Goal: Task Accomplishment & Management: Use online tool/utility

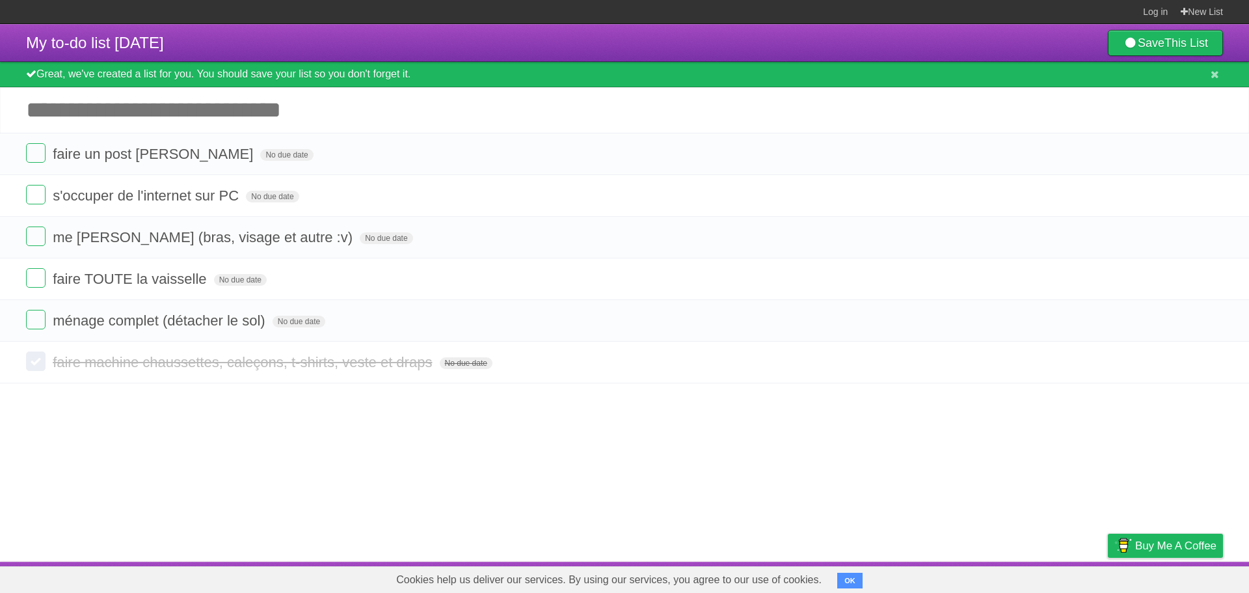
click at [1193, 453] on article "My to-do list [DATE] Save This List Great, we've created a list for you. You sh…" at bounding box center [624, 292] width 1249 height 537
click at [1215, 74] on icon at bounding box center [1215, 74] width 8 height 11
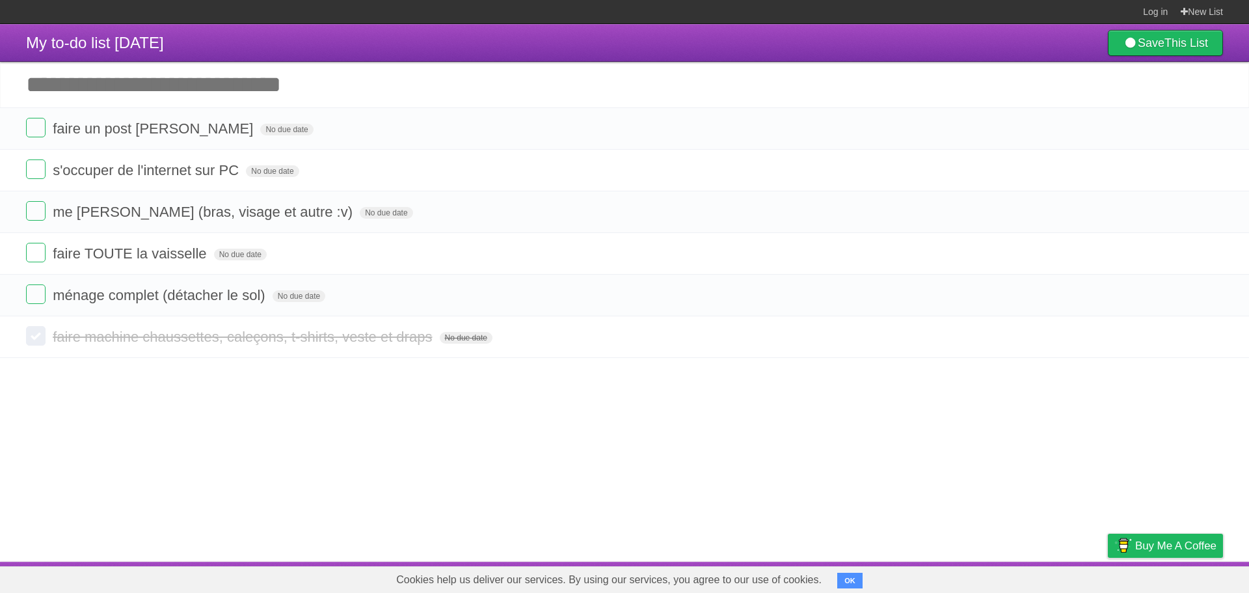
click at [853, 575] on button "OK" at bounding box center [849, 581] width 25 height 16
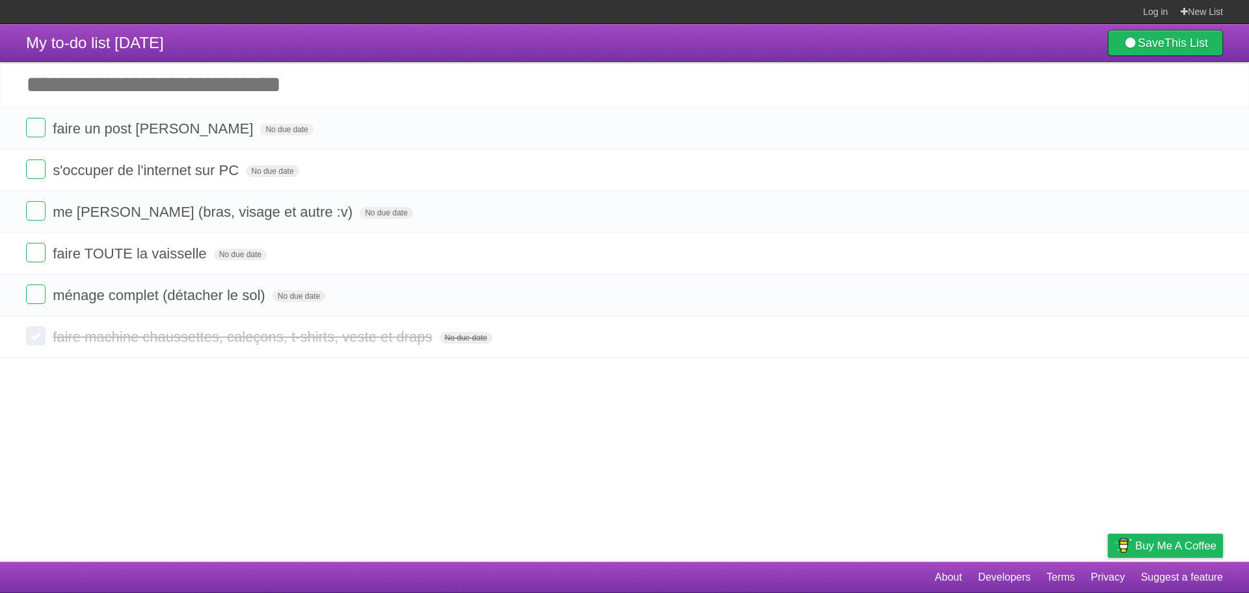
drag, startPoint x: 921, startPoint y: 571, endPoint x: 1228, endPoint y: 577, distance: 307.1
click at [1228, 577] on footer "About Developers Terms Privacy Suggest a feature" at bounding box center [624, 576] width 1249 height 31
drag, startPoint x: 1230, startPoint y: 577, endPoint x: 921, endPoint y: 569, distance: 309.8
click at [921, 569] on footer "About Developers Terms Privacy Suggest a feature" at bounding box center [624, 576] width 1249 height 31
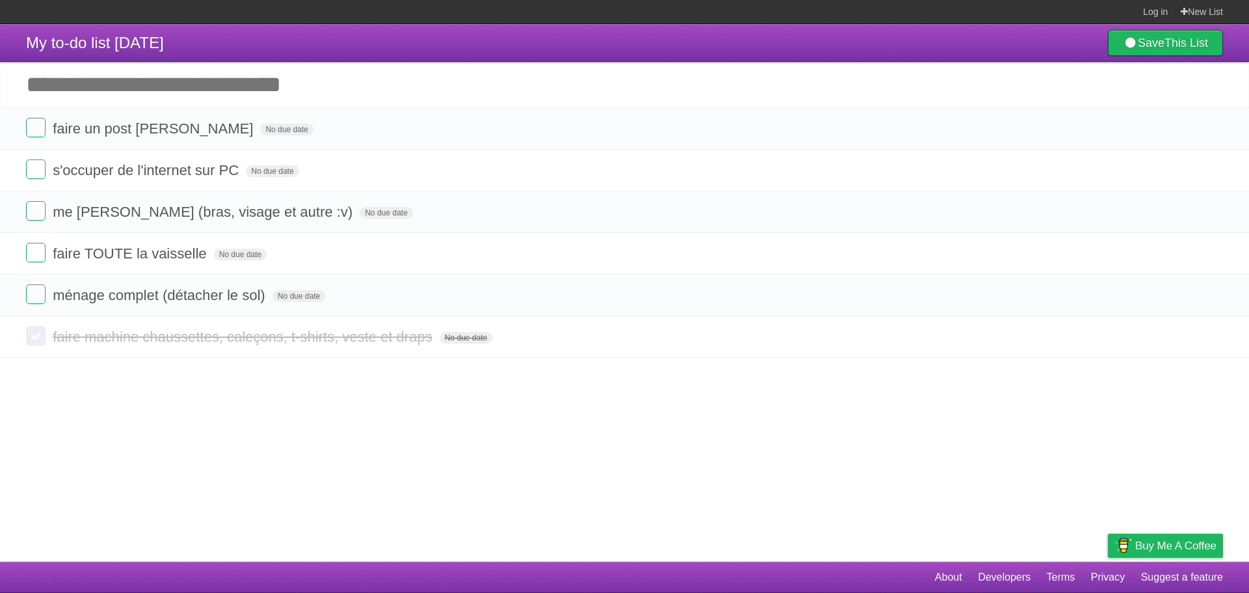
click at [920, 569] on footer "About Developers Terms Privacy Suggest a feature" at bounding box center [624, 576] width 1249 height 31
drag, startPoint x: 18, startPoint y: 133, endPoint x: 11, endPoint y: 124, distance: 11.2
drag, startPoint x: 14, startPoint y: 212, endPoint x: 12, endPoint y: 223, distance: 11.4
click at [1191, 455] on article "My to-do list [DATE] Save This List Great, we've created a list for you. You sh…" at bounding box center [624, 292] width 1249 height 537
click at [1123, 474] on article "My to-do list [DATE] Save This List Great, we've created a list for you. You sh…" at bounding box center [624, 292] width 1249 height 537
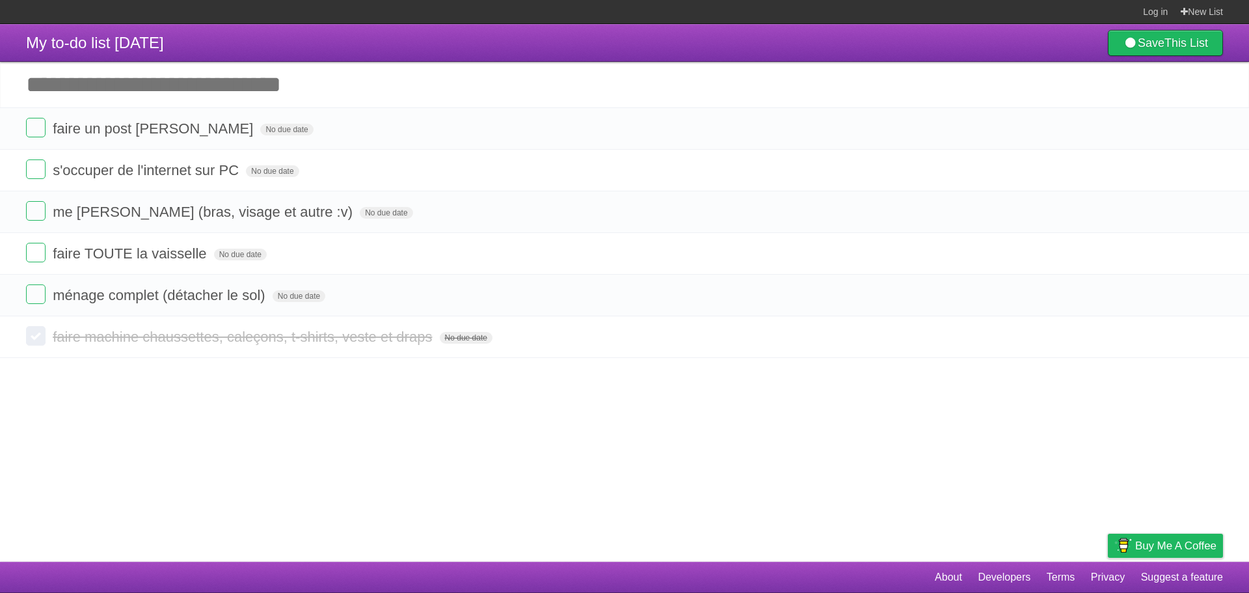
click at [956, 419] on article "My to-do list [DATE] Save This List Great, we've created a list for you. You sh…" at bounding box center [624, 292] width 1249 height 537
drag, startPoint x: 925, startPoint y: 573, endPoint x: 1221, endPoint y: 578, distance: 296.1
click at [1221, 578] on nav "About Developers Terms Privacy Suggest a feature" at bounding box center [1072, 577] width 301 height 25
click at [965, 535] on article "My to-do list [DATE] Save This List Great, we've created a list for you. You sh…" at bounding box center [624, 292] width 1249 height 537
click at [1161, 487] on article "My to-do list [DATE] Save This List Great, we've created a list for you. You sh…" at bounding box center [624, 292] width 1249 height 537
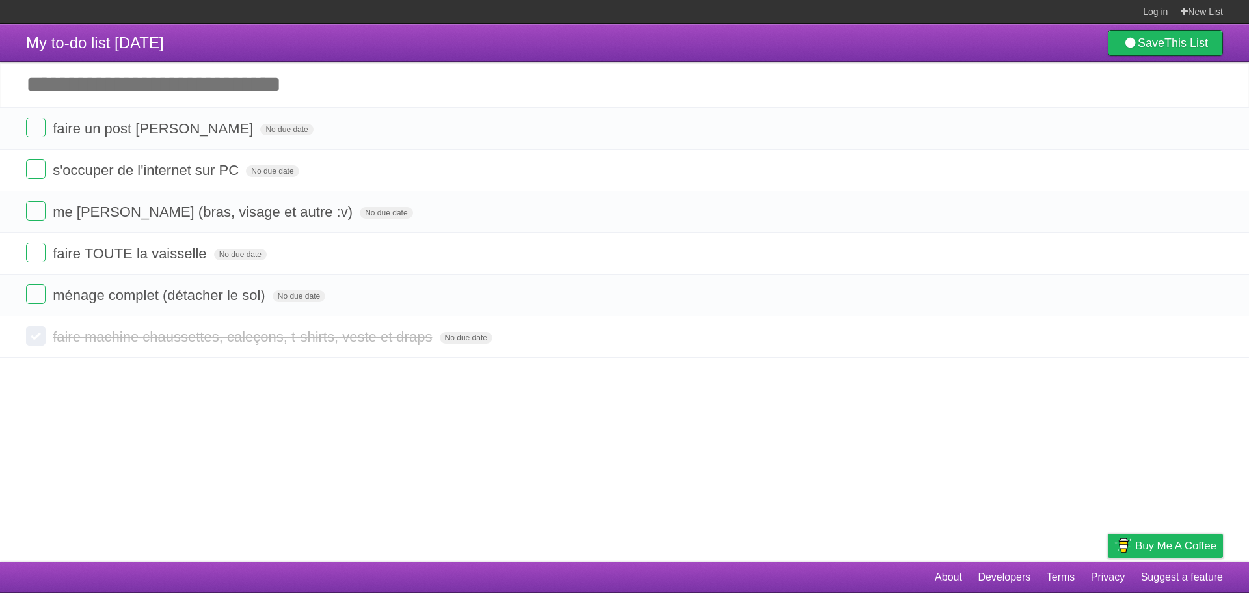
click at [1158, 518] on article "My to-do list [DATE] Save This List Great, we've created a list for you. You sh…" at bounding box center [624, 292] width 1249 height 537
click at [1151, 494] on article "My to-do list [DATE] Save This List Great, we've created a list for you. You sh…" at bounding box center [624, 292] width 1249 height 537
click at [1248, 417] on html "Log in New List Log in Save list Create a new list My to-do list [DATE] Save Th…" at bounding box center [624, 296] width 1249 height 593
drag, startPoint x: 894, startPoint y: 421, endPoint x: 1, endPoint y: 30, distance: 974.5
click at [1, 30] on article "My to-do list [DATE] Save This List Great, we've created a list for you. You sh…" at bounding box center [624, 292] width 1249 height 537
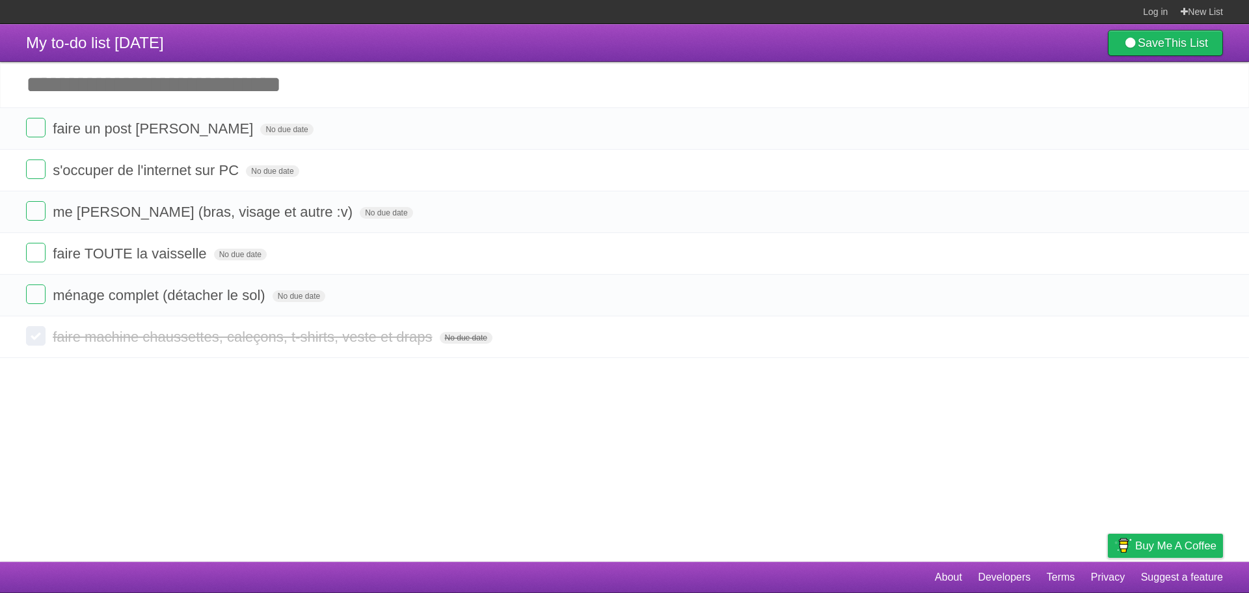
click at [325, 47] on header "My to-do list [DATE] Save This List" at bounding box center [624, 43] width 1249 height 38
click at [1181, 414] on article "My to-do list [DATE] Save This List Great, we've created a list for you. You sh…" at bounding box center [624, 292] width 1249 height 537
click at [1139, 564] on footer "About Developers Terms Privacy Suggest a feature" at bounding box center [624, 576] width 1249 height 31
click at [29, 128] on label at bounding box center [36, 128] width 20 height 20
